Goal: Check status: Check status

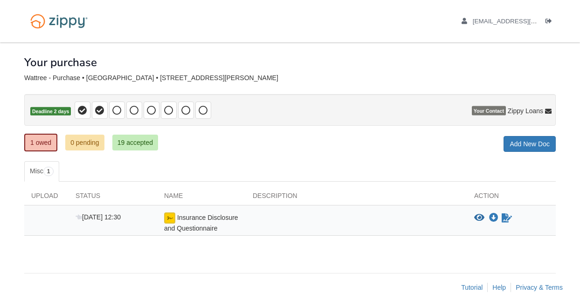
click at [150, 139] on link "19 accepted" at bounding box center [135, 143] width 46 height 16
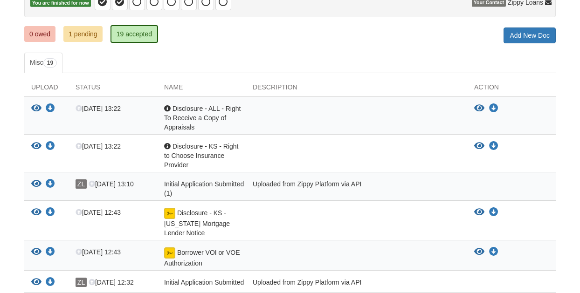
scroll to position [92, 0]
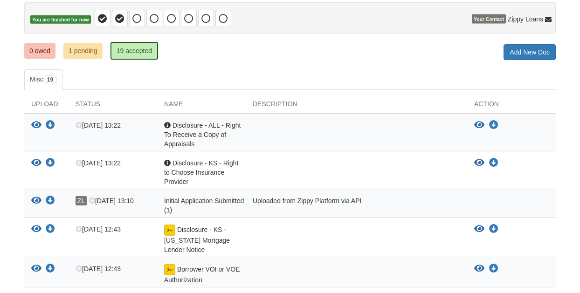
click at [91, 49] on link "1 pending" at bounding box center [82, 51] width 39 height 16
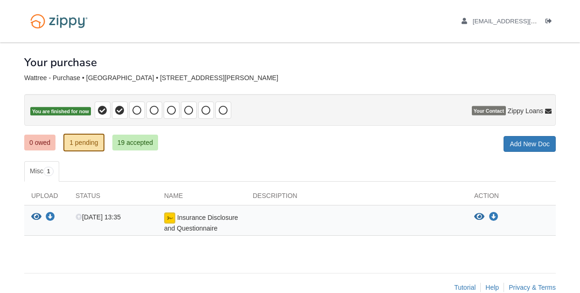
click at [171, 221] on img at bounding box center [169, 217] width 11 height 11
click at [337, 144] on div "0 owed 1 pending 19 accepted My Estimated Payment × My Estimated Payment Add Ne…" at bounding box center [289, 143] width 531 height 17
click at [266, 146] on div "0 owed 1 pending 19 accepted My Estimated Payment × My Estimated Payment Add Ne…" at bounding box center [289, 143] width 531 height 17
click at [239, 157] on div "× × × Pending Add Document Notice document will be included in the email sent t…" at bounding box center [289, 152] width 531 height 221
click at [552, 20] on icon "Log out" at bounding box center [548, 21] width 7 height 7
